Goal: Find specific page/section: Find specific page/section

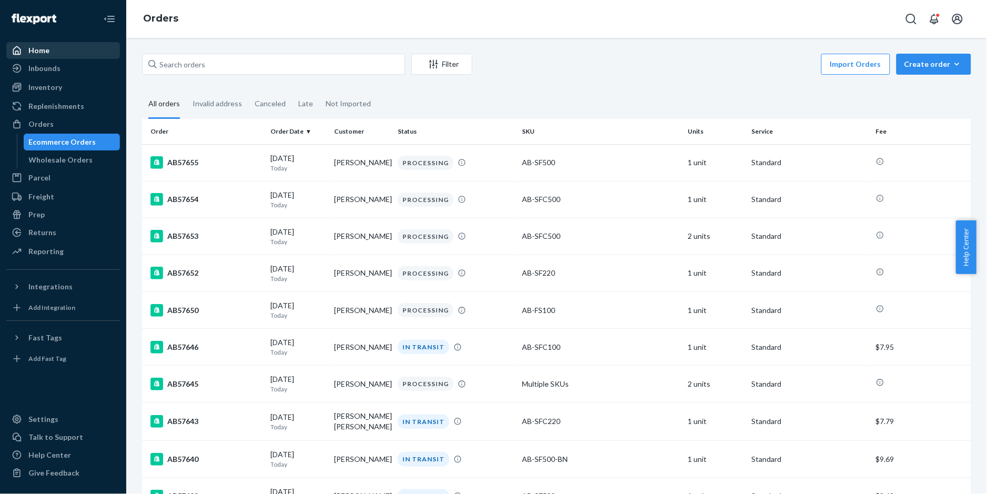
click at [42, 51] on div "Home" at bounding box center [38, 50] width 21 height 11
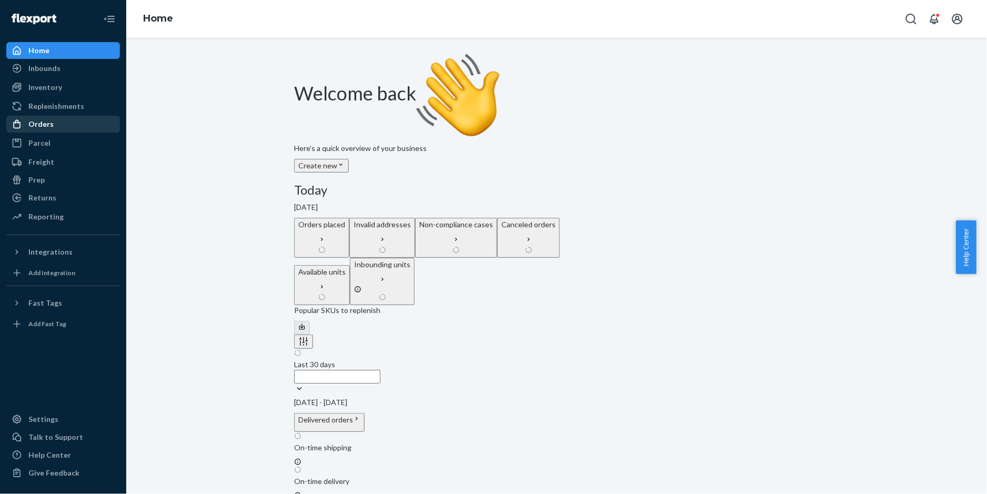
click at [62, 124] on div "Orders" at bounding box center [62, 124] width 111 height 15
